Goal: Task Accomplishment & Management: Manage account settings

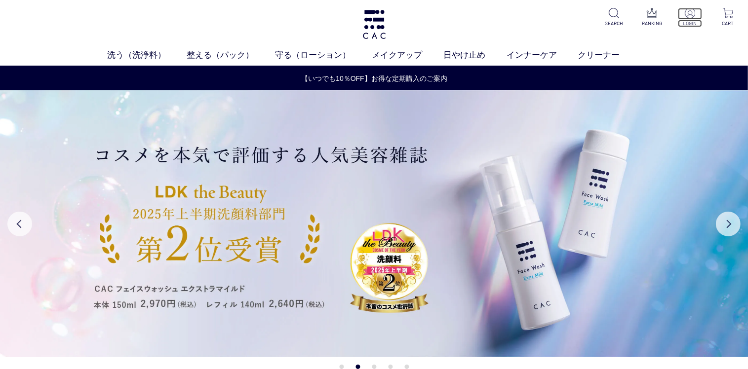
click at [690, 14] on img at bounding box center [690, 13] width 10 height 10
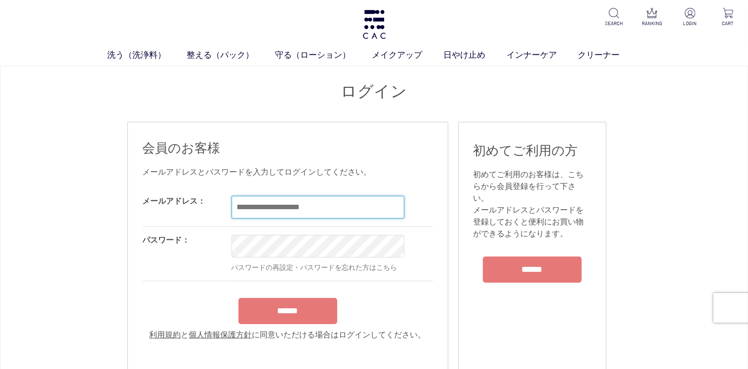
type input "**********"
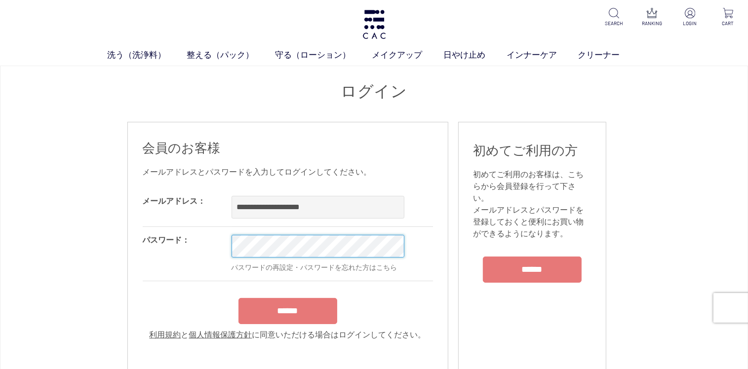
click at [298, 247] on div "OK パスワードの再設定・パスワードを忘れた方はこちら" at bounding box center [360, 254] width 257 height 54
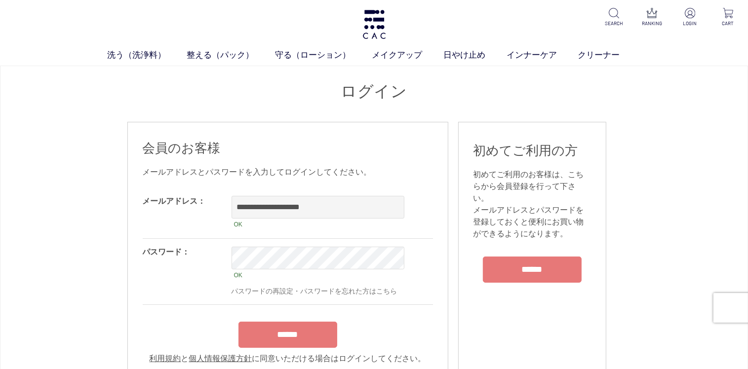
click at [250, 225] on div "**********" at bounding box center [316, 246] width 346 height 117
